Goal: Navigation & Orientation: Find specific page/section

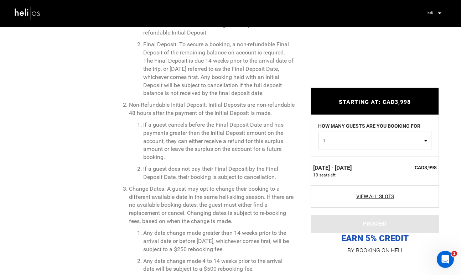
scroll to position [2490, 0]
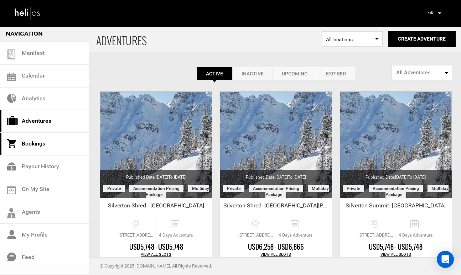
click at [57, 146] on link "Bookings" at bounding box center [44, 144] width 89 height 23
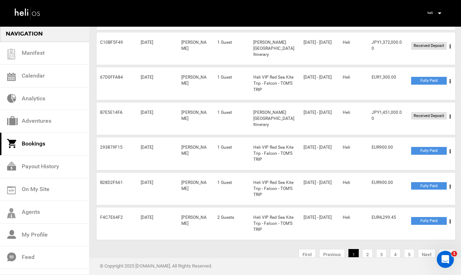
scroll to position [224, 0]
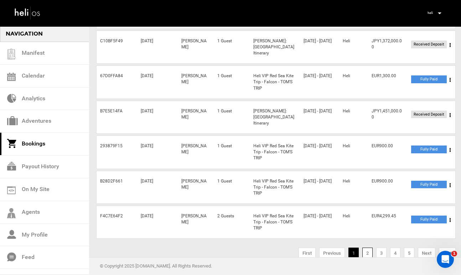
click at [368, 248] on link "2" at bounding box center [367, 253] width 10 height 11
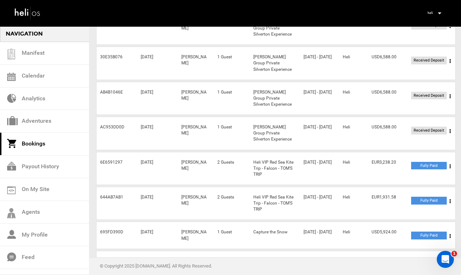
scroll to position [187, 0]
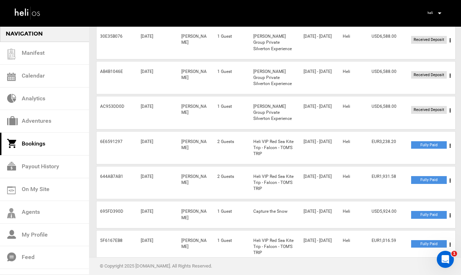
click at [380, 273] on link "3" at bounding box center [381, 278] width 10 height 11
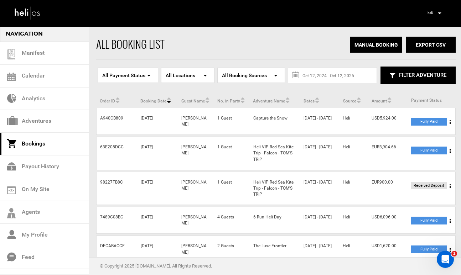
scroll to position [19, 0]
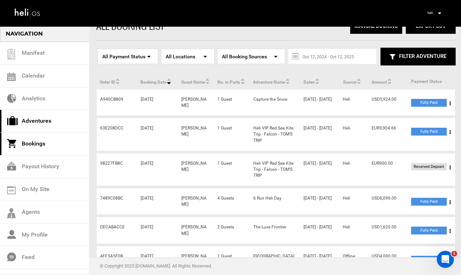
click at [49, 117] on link "Adventures" at bounding box center [44, 121] width 89 height 23
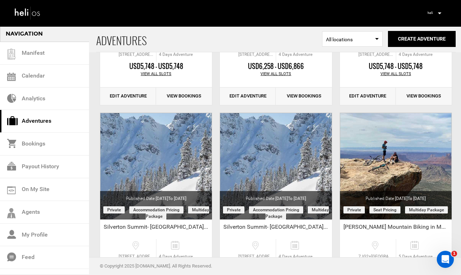
scroll to position [21, 0]
